Goal: Transaction & Acquisition: Obtain resource

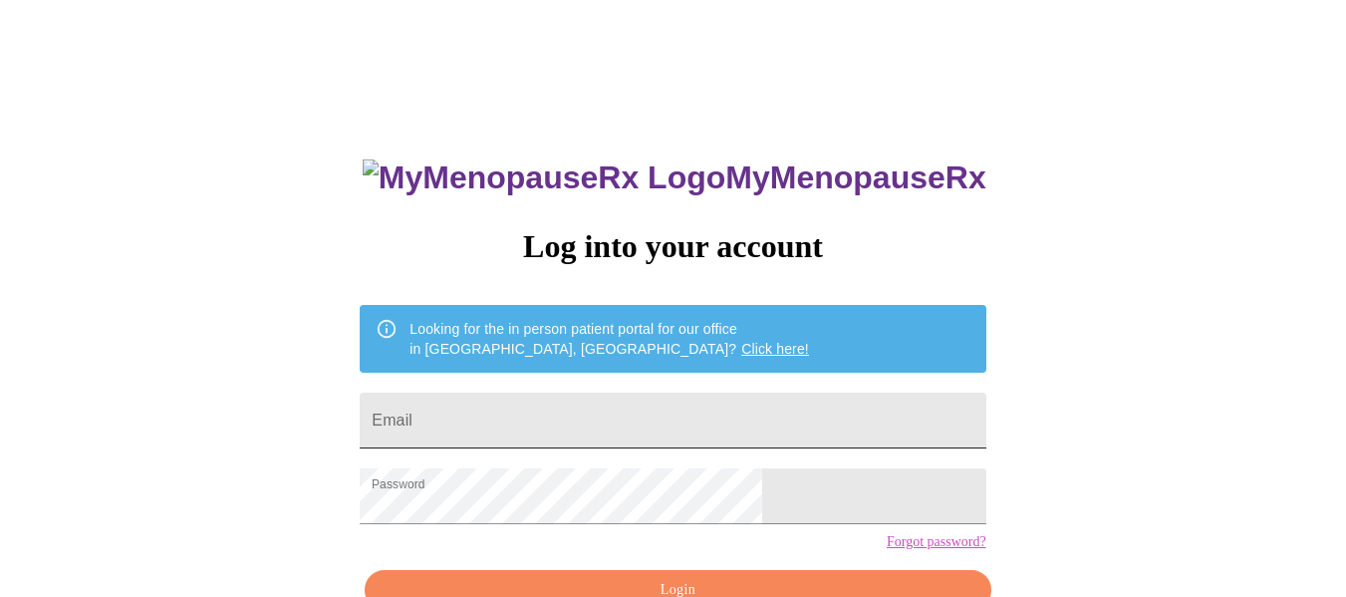
click at [715, 410] on input "Email" at bounding box center [673, 421] width 626 height 56
type input "[EMAIL_ADDRESS][DOMAIN_NAME]"
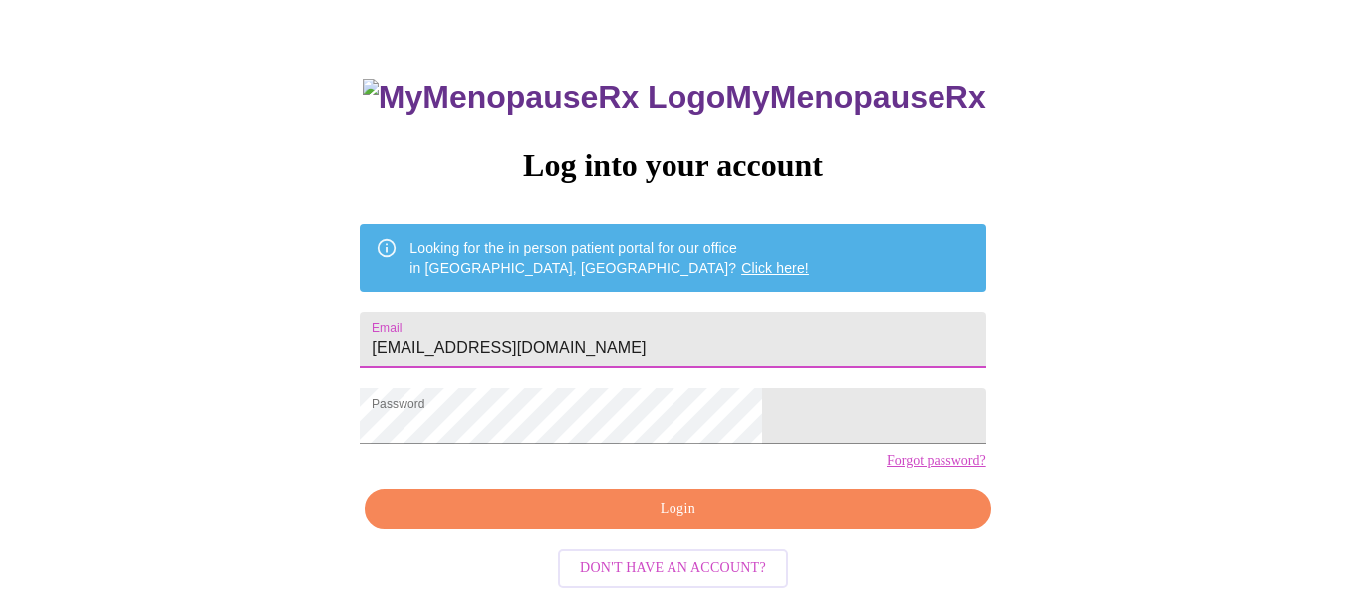
scroll to position [117, 0]
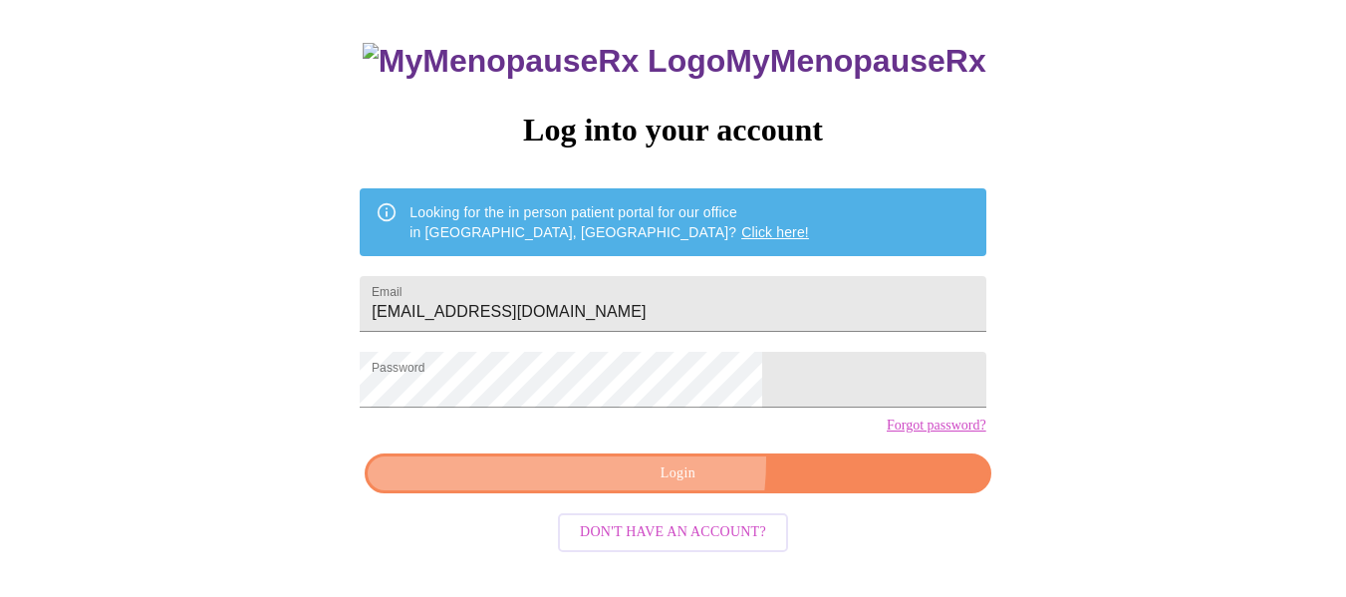
click at [606, 494] on button "Login" at bounding box center [678, 473] width 626 height 41
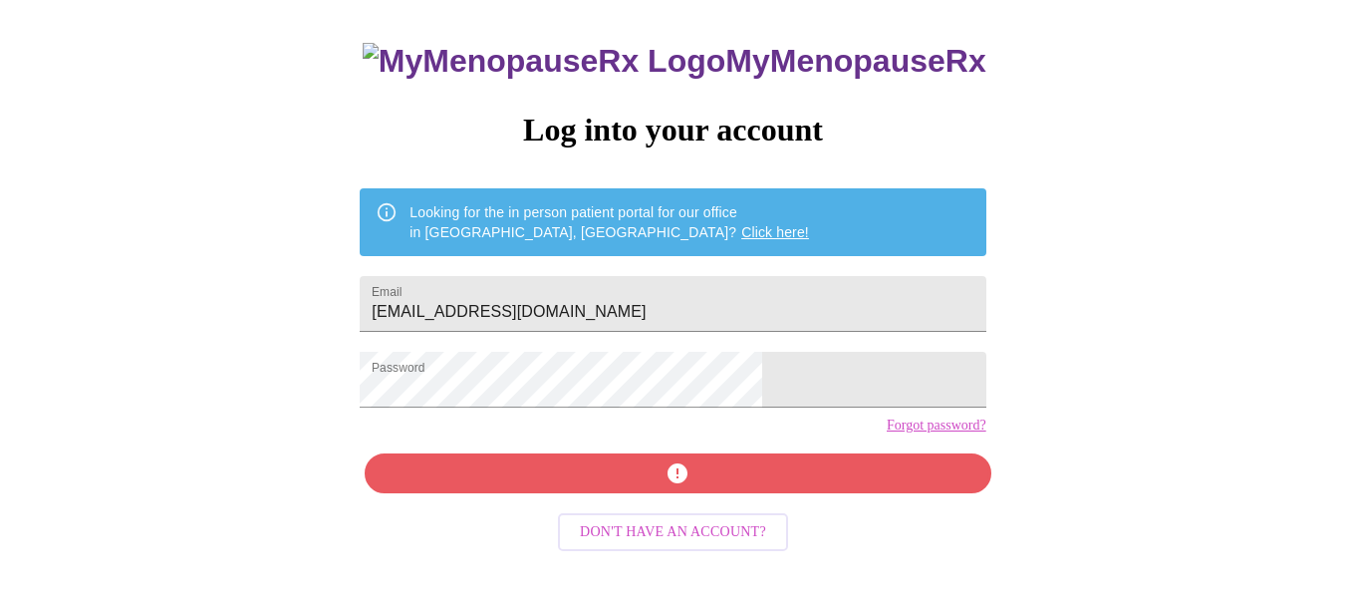
click at [714, 509] on div "MyMenopauseRx Log into your account Looking for the in person patient portal fo…" at bounding box center [673, 309] width 666 height 597
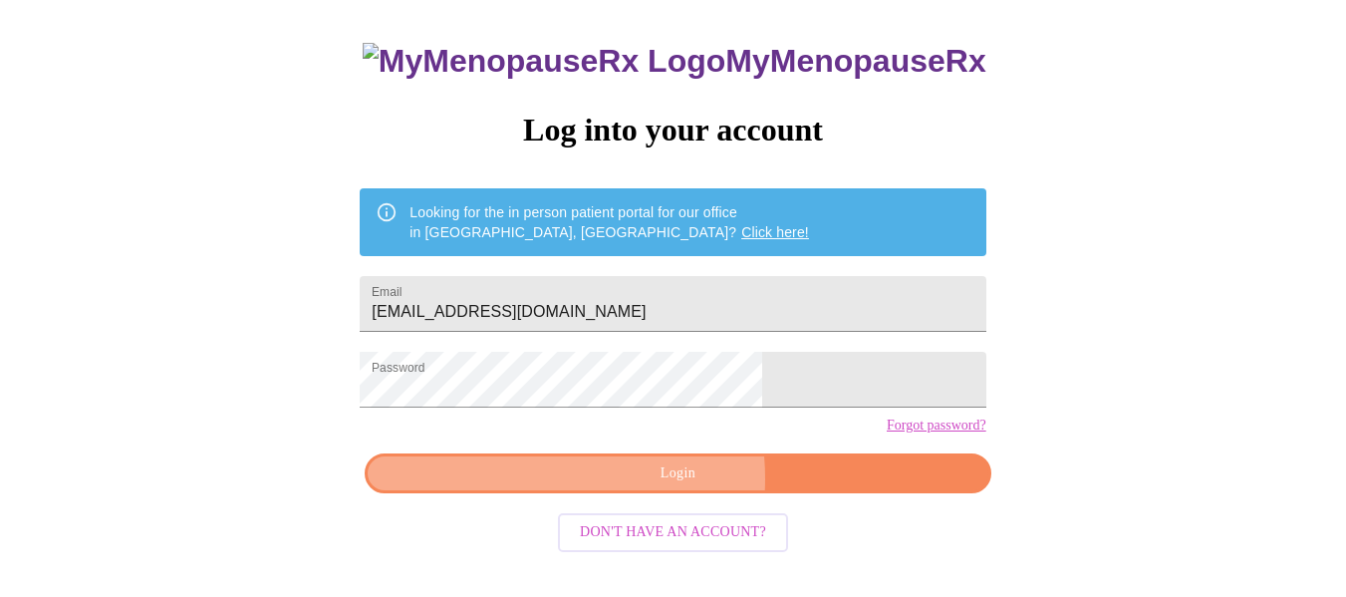
click at [616, 486] on span "Login" at bounding box center [678, 473] width 580 height 25
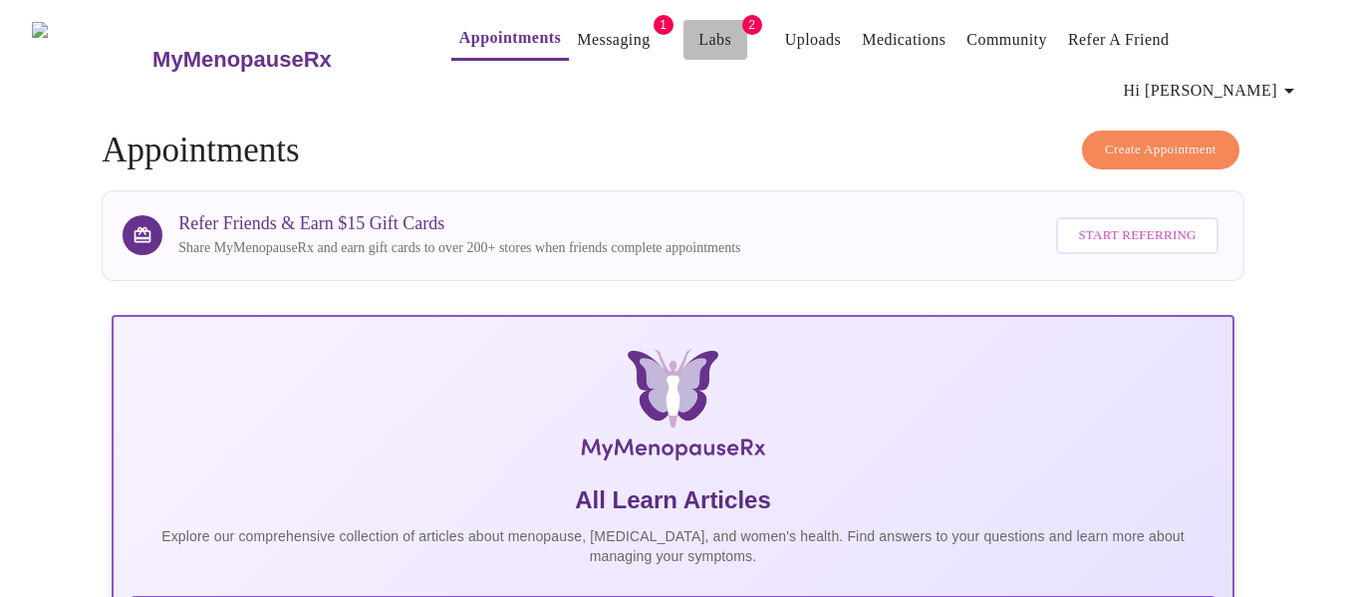
click at [698, 29] on link "Labs" at bounding box center [714, 40] width 33 height 28
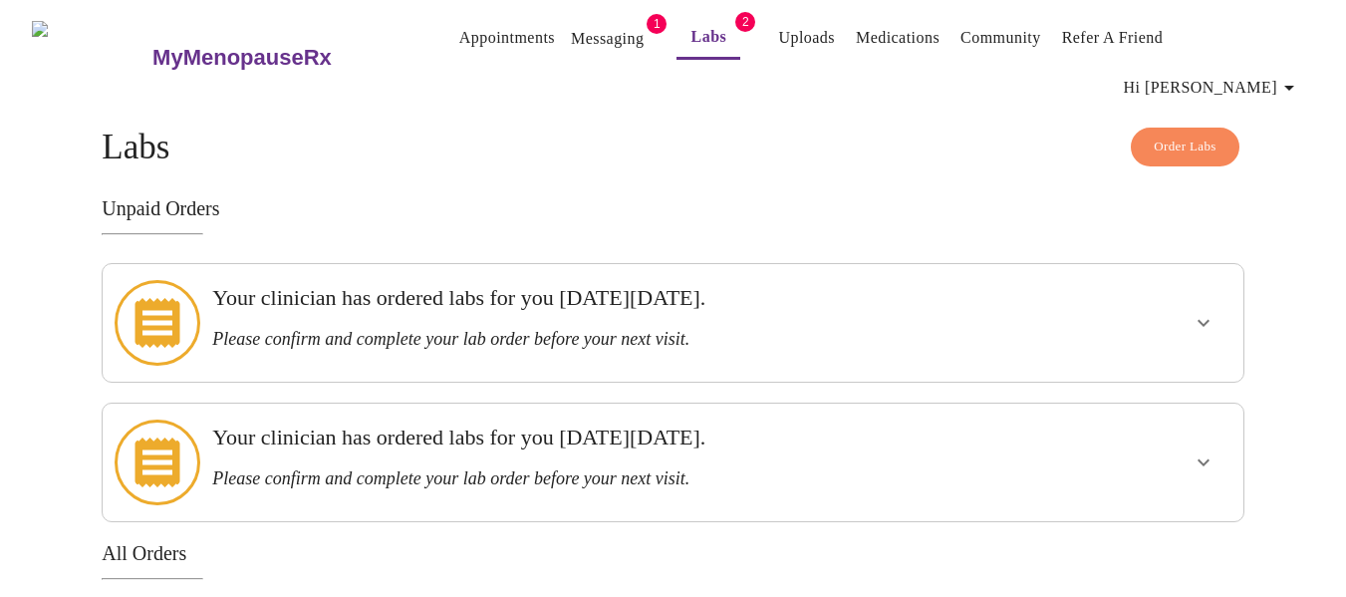
click at [670, 285] on h3 "Your clinician has ordered labs for you [DATE][DATE]." at bounding box center [617, 298] width 811 height 26
click at [1201, 311] on icon "show more" at bounding box center [1204, 323] width 24 height 24
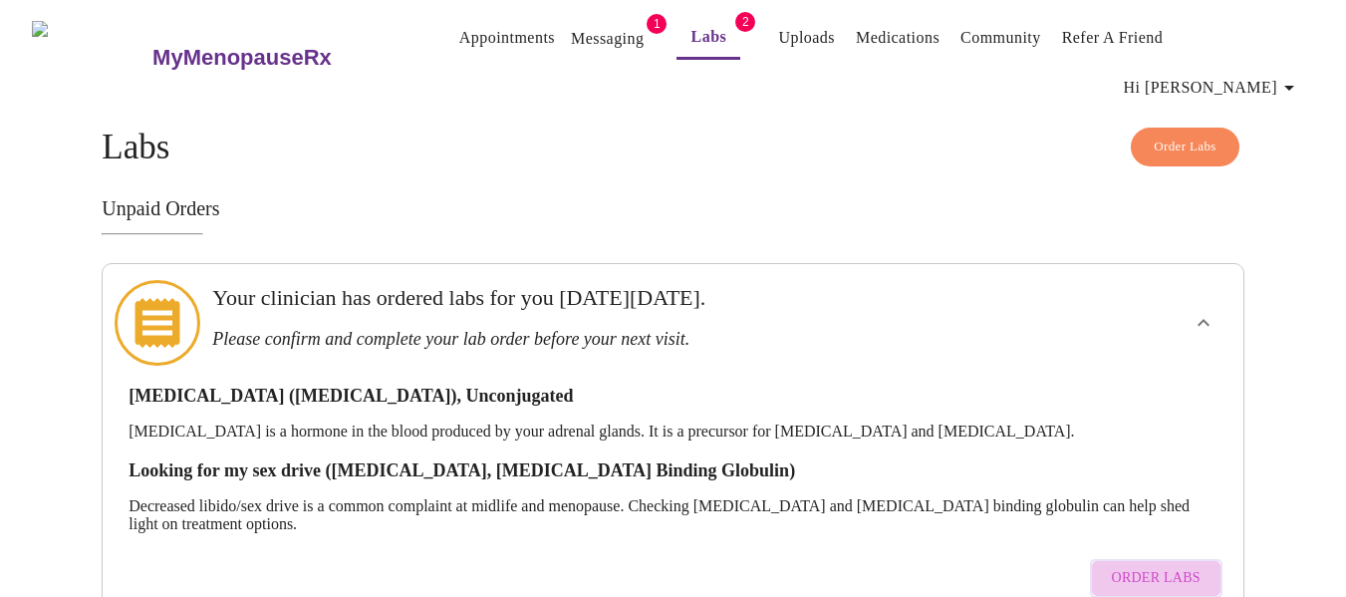
click at [1192, 566] on span "Order Labs" at bounding box center [1156, 578] width 89 height 25
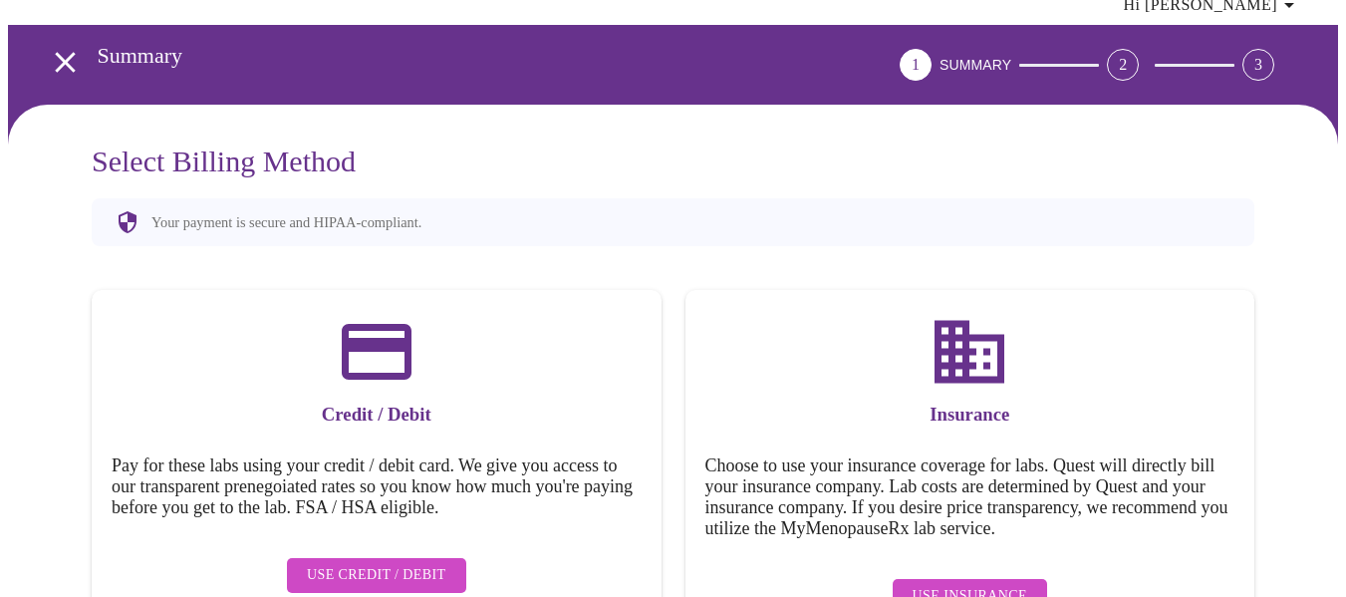
scroll to position [132, 0]
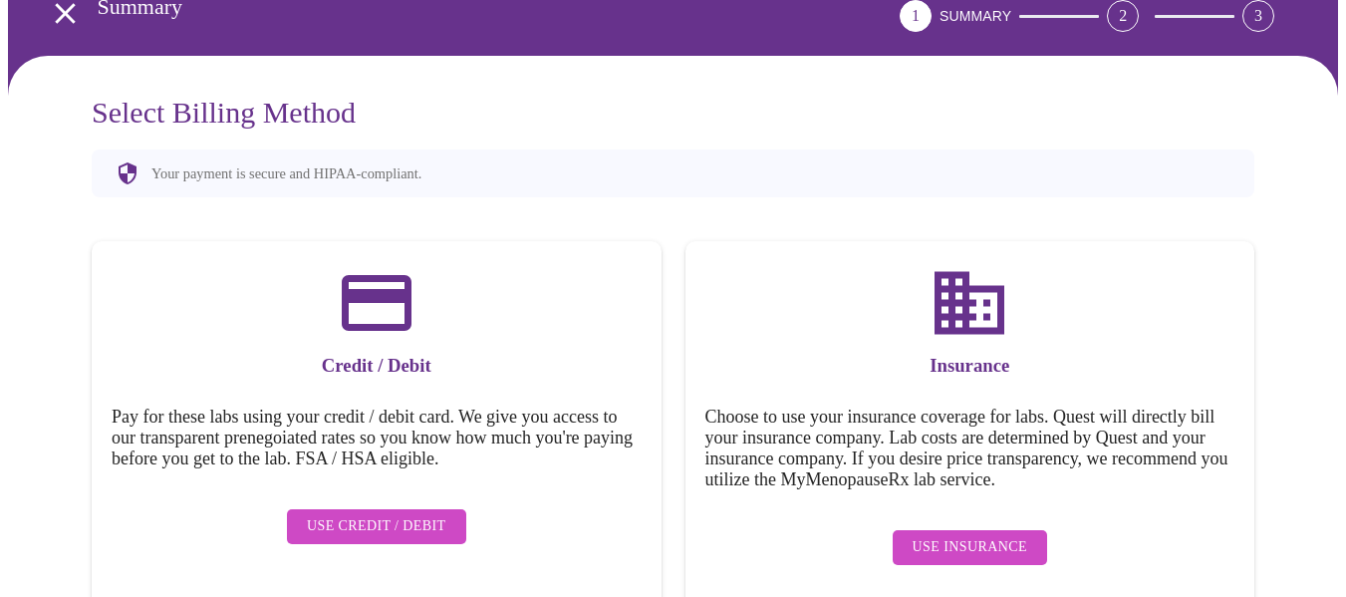
click at [942, 535] on span "Use Insurance" at bounding box center [970, 547] width 115 height 25
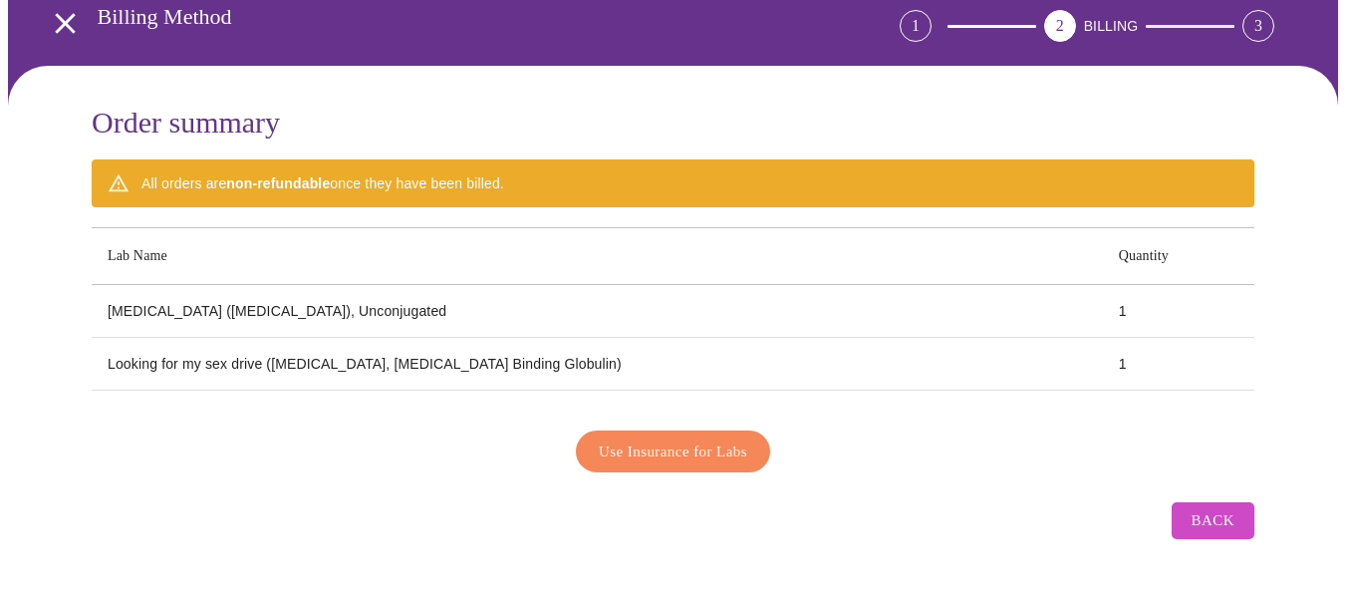
scroll to position [81, 0]
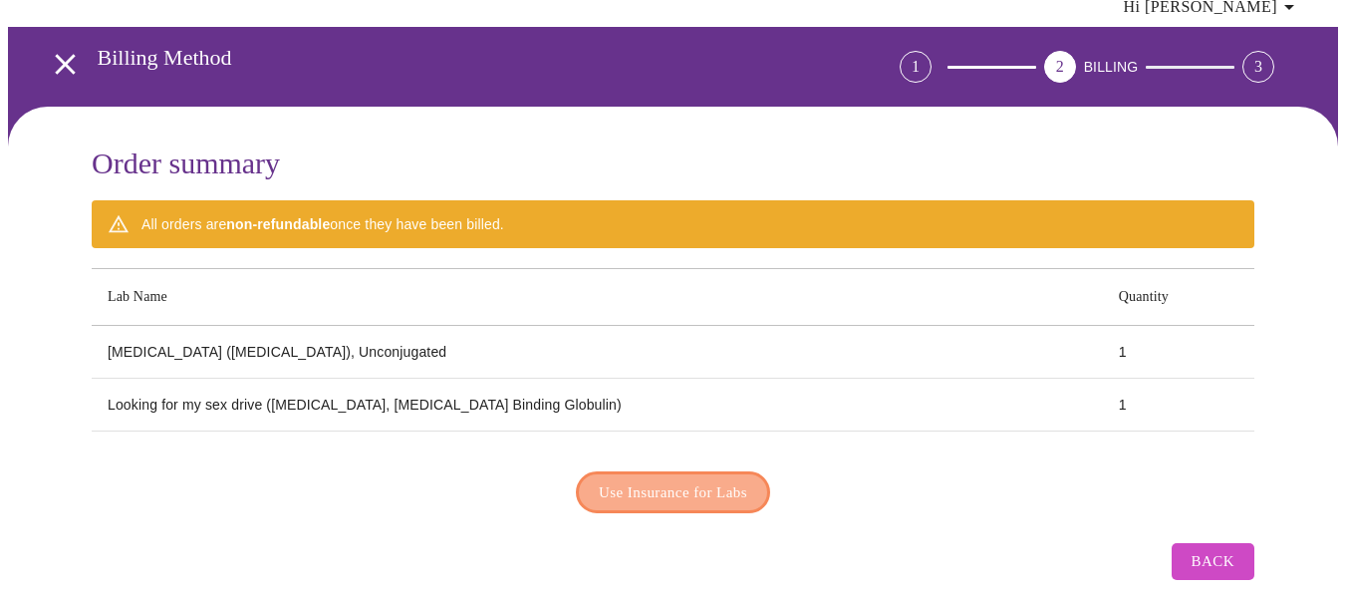
click at [633, 479] on span "Use Insurance for Labs" at bounding box center [673, 492] width 148 height 26
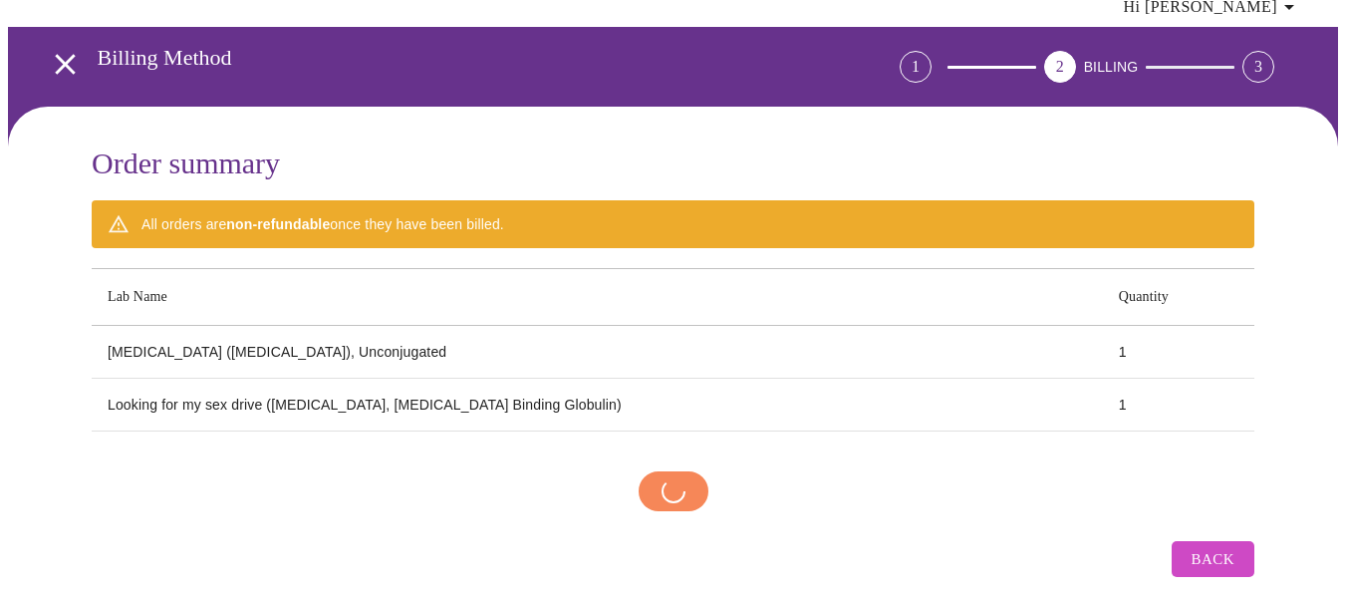
scroll to position [78, 0]
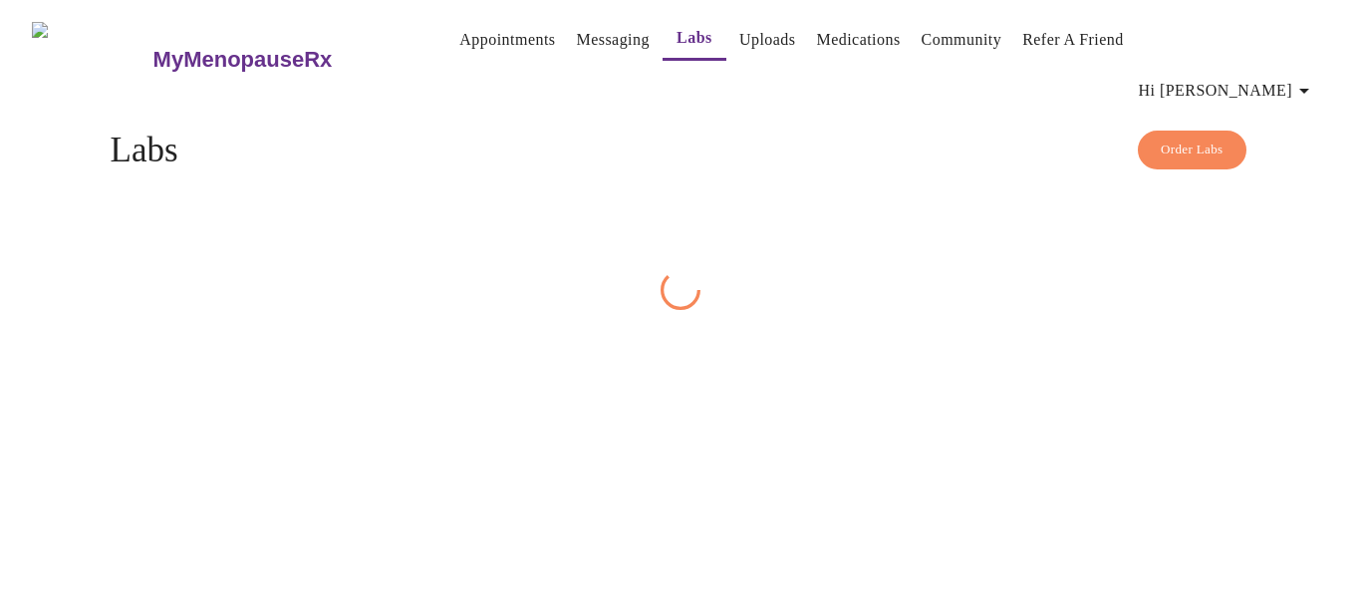
click at [1218, 310] on div "MyMenopauseRx Appointments Messaging Labs Uploads Medications Community Refer a…" at bounding box center [680, 159] width 1345 height 302
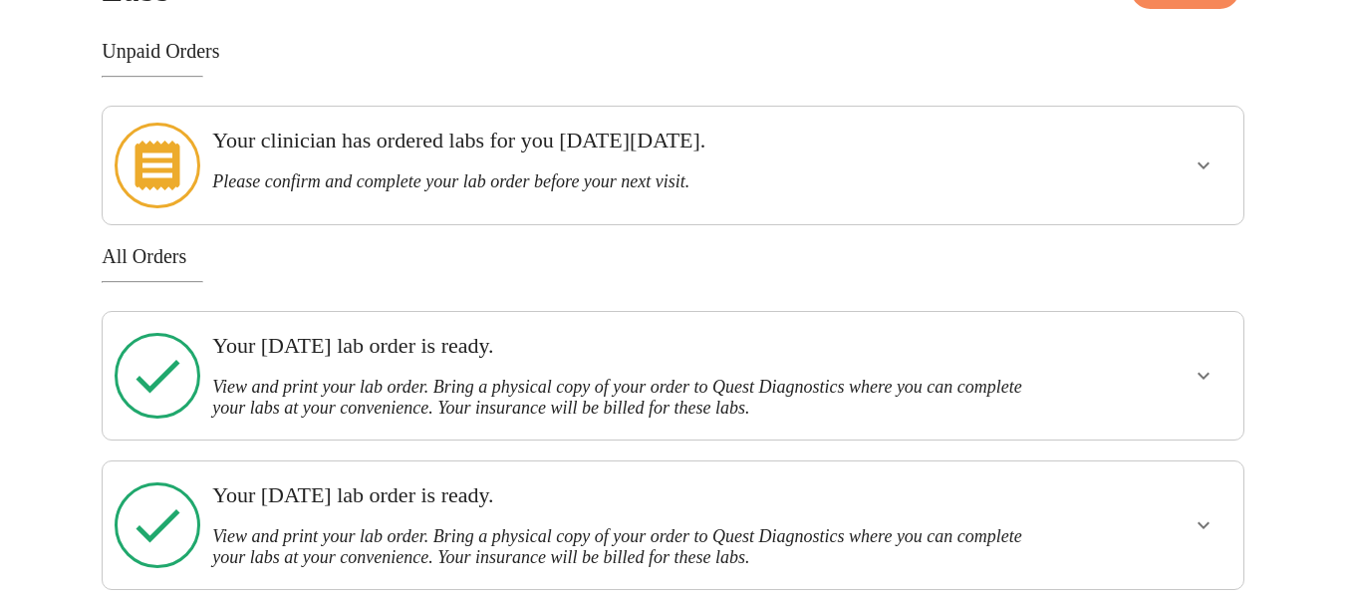
scroll to position [161, 0]
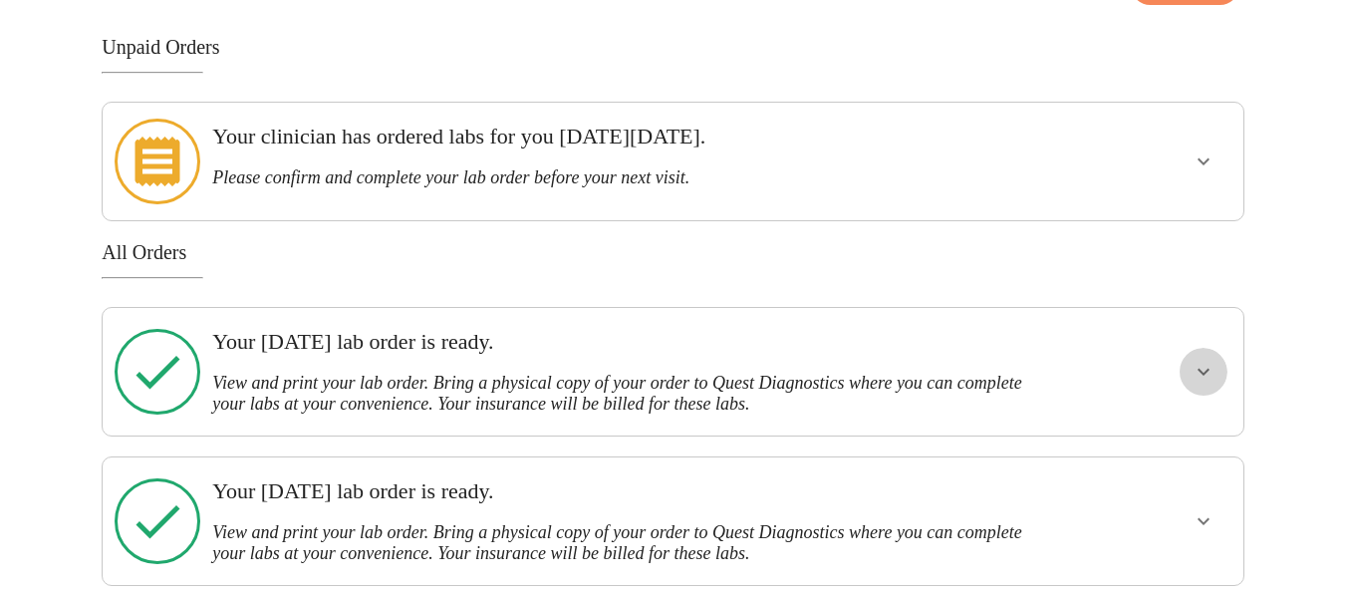
click at [1201, 360] on icon "show more" at bounding box center [1204, 372] width 24 height 24
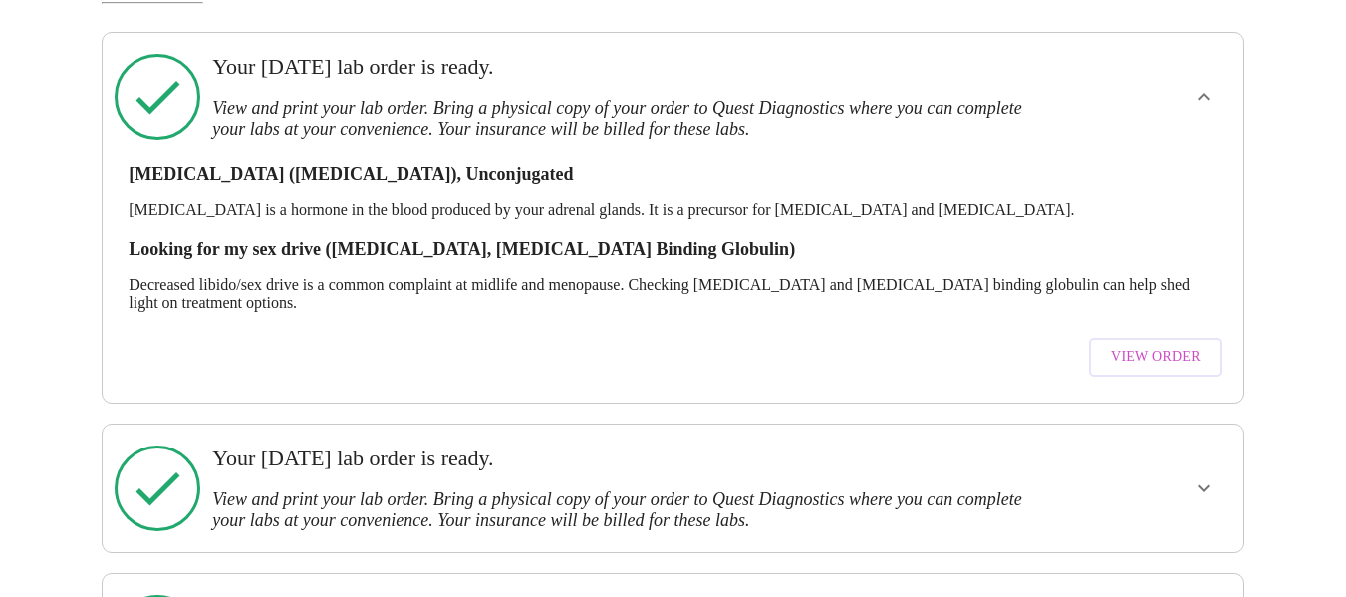
scroll to position [438, 0]
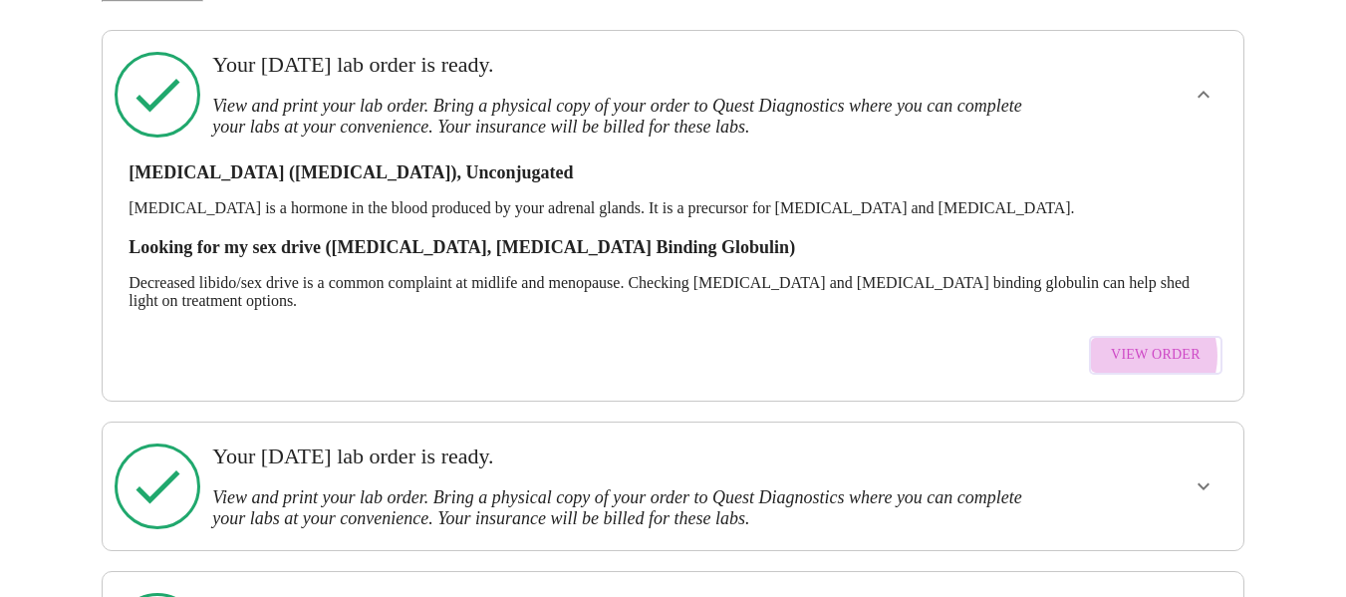
click at [1141, 343] on span "View Order" at bounding box center [1156, 355] width 90 height 25
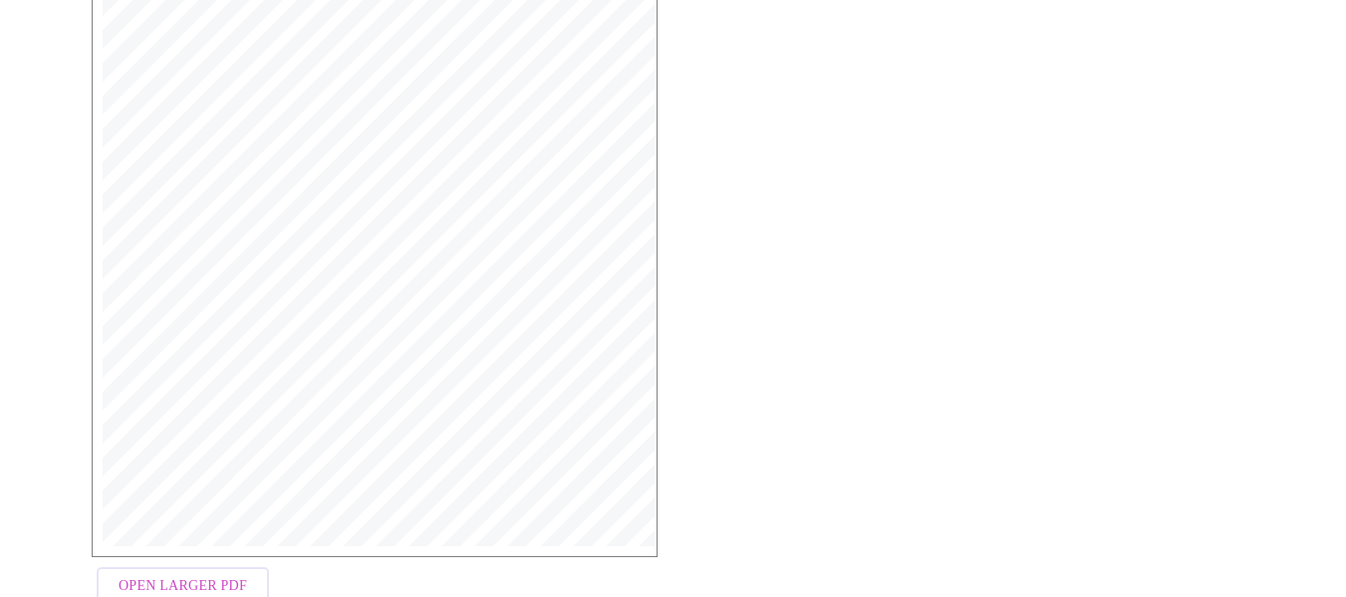
scroll to position [597, 0]
click at [200, 536] on span "Open Larger PDF" at bounding box center [183, 548] width 129 height 25
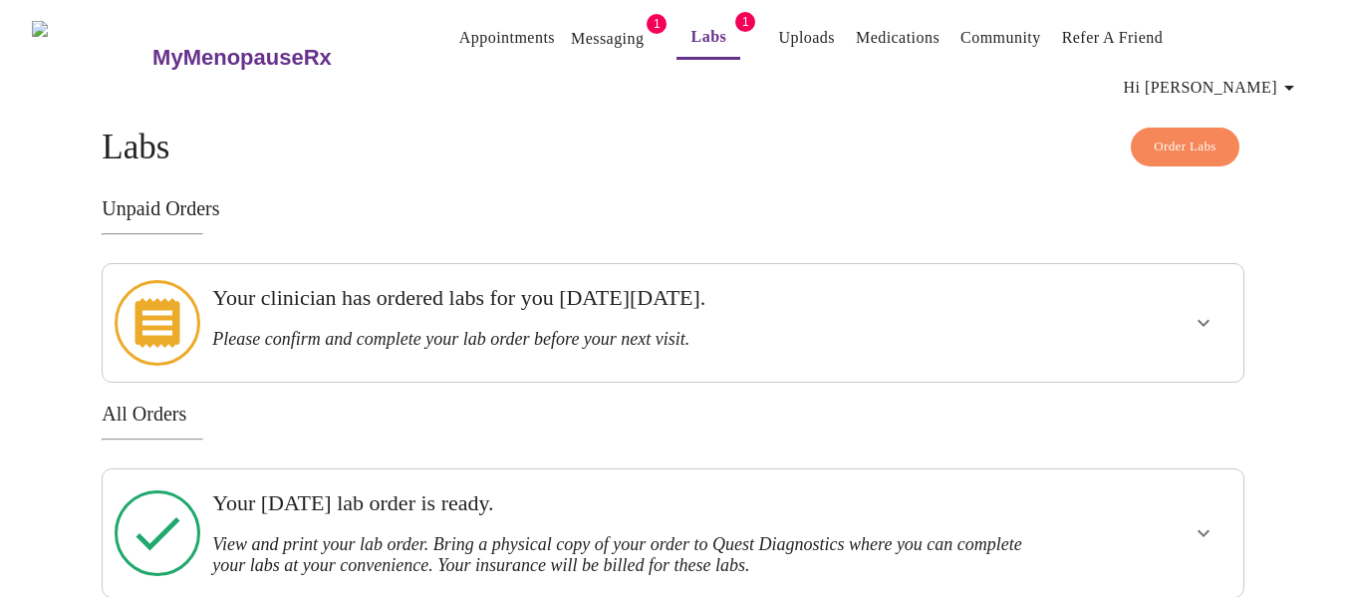
click at [620, 285] on h3 "Your clinician has ordered labs for you [DATE][DATE]." at bounding box center [617, 298] width 811 height 26
click at [1198, 320] on icon "show more" at bounding box center [1204, 323] width 12 height 7
